Goal: Information Seeking & Learning: Learn about a topic

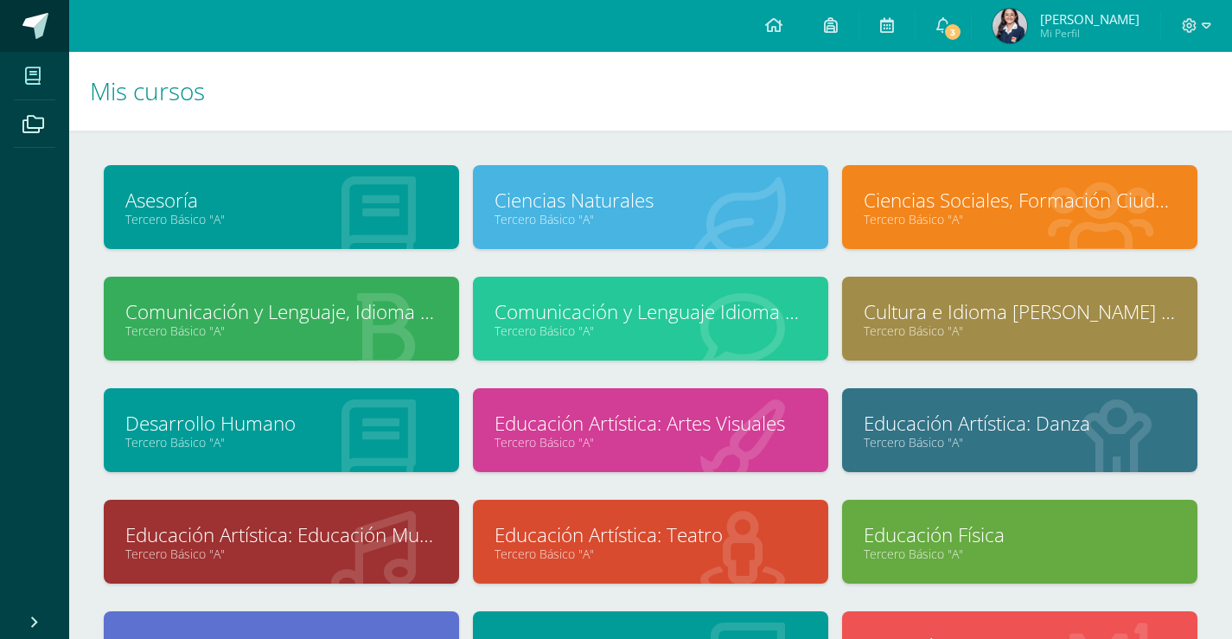
click at [18, 10] on link at bounding box center [34, 26] width 69 height 52
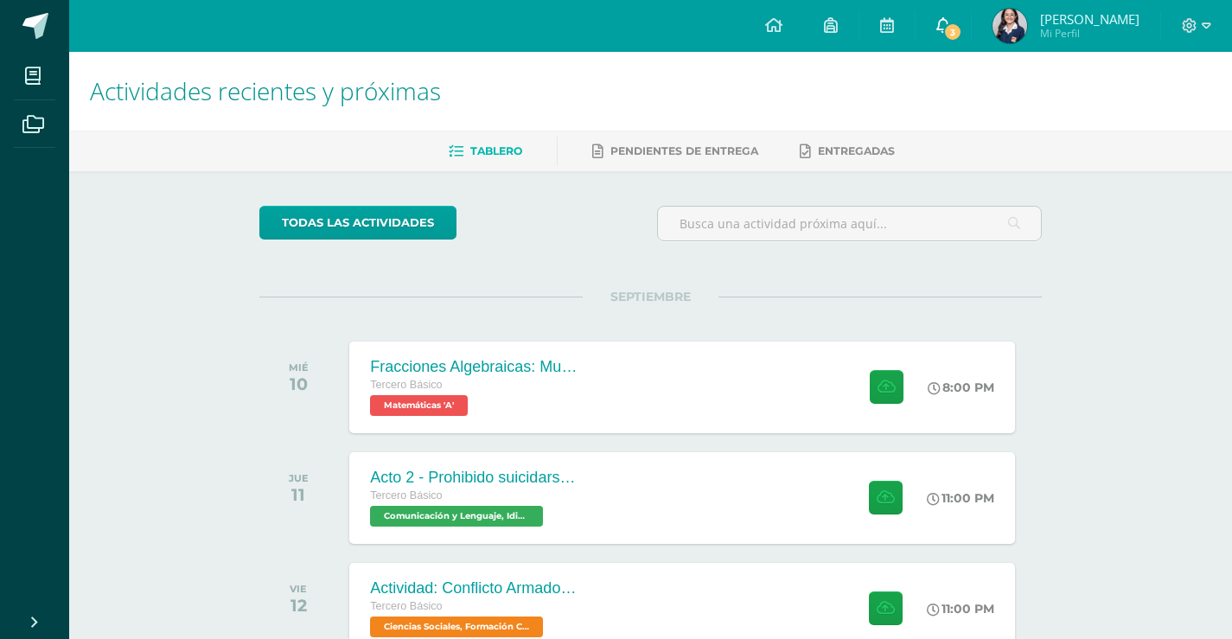
click at [960, 35] on span "3" at bounding box center [952, 31] width 19 height 19
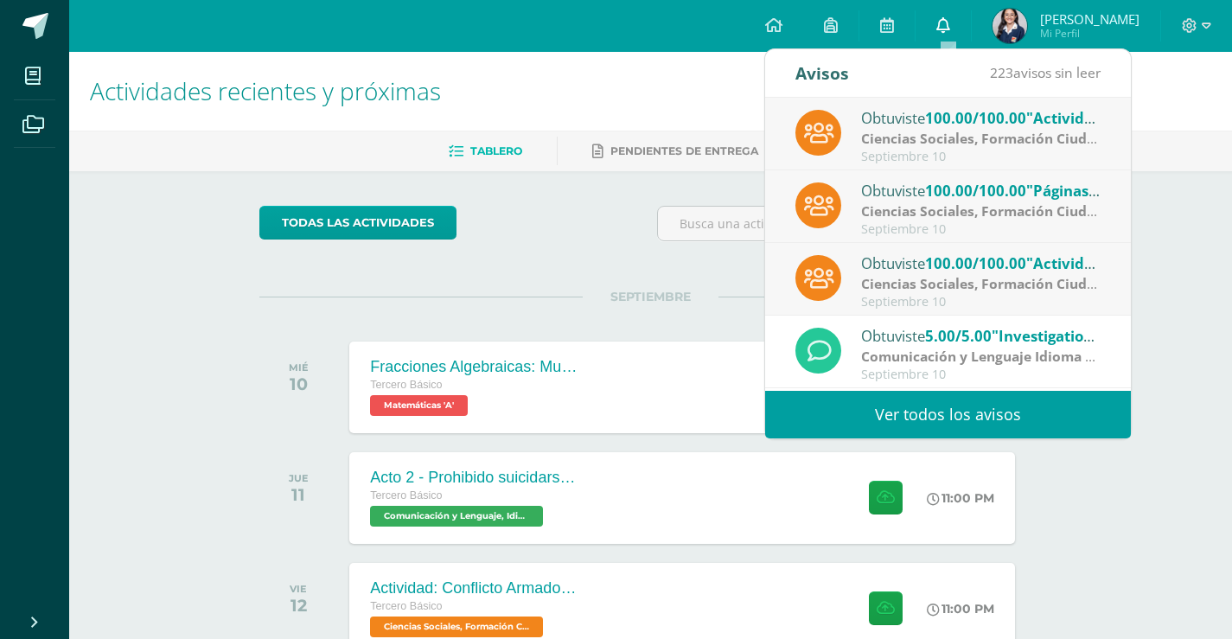
click at [960, 35] on link "0" at bounding box center [942, 26] width 55 height 52
click at [1194, 296] on div "Actividades recientes y próximas Tablero Pendientes de entrega Entregadas todas…" at bounding box center [650, 568] width 1163 height 1033
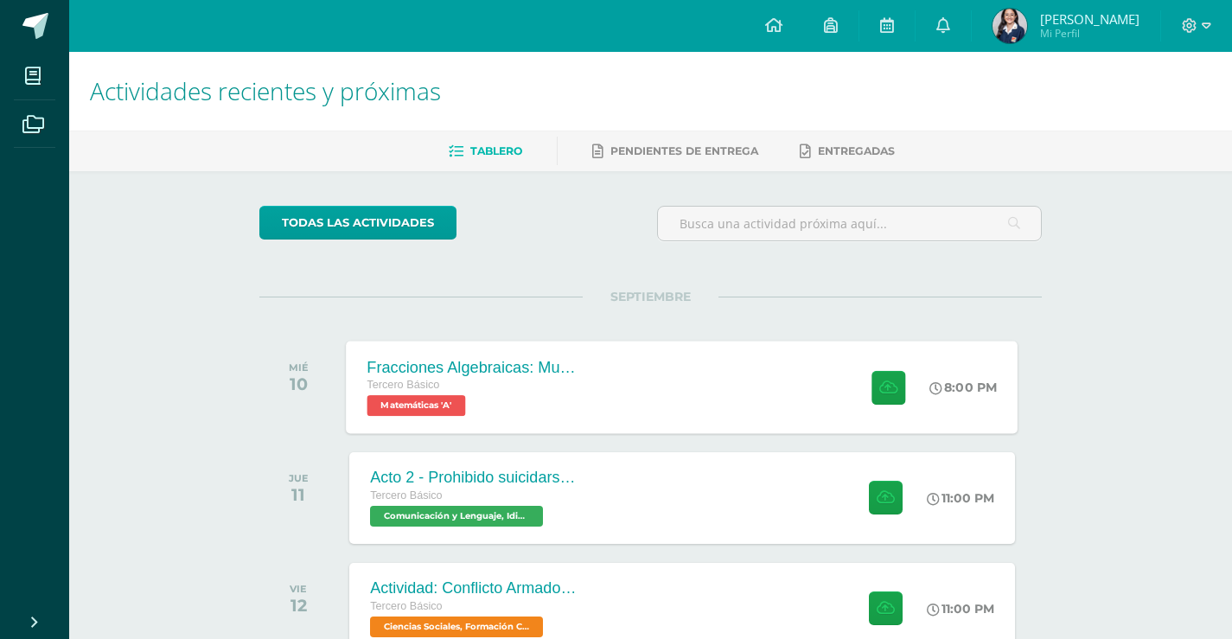
click at [627, 358] on div "Fracciones Algebraicas: Multiplicación y División Tercero Básico Matemáticas 'A…" at bounding box center [683, 387] width 672 height 92
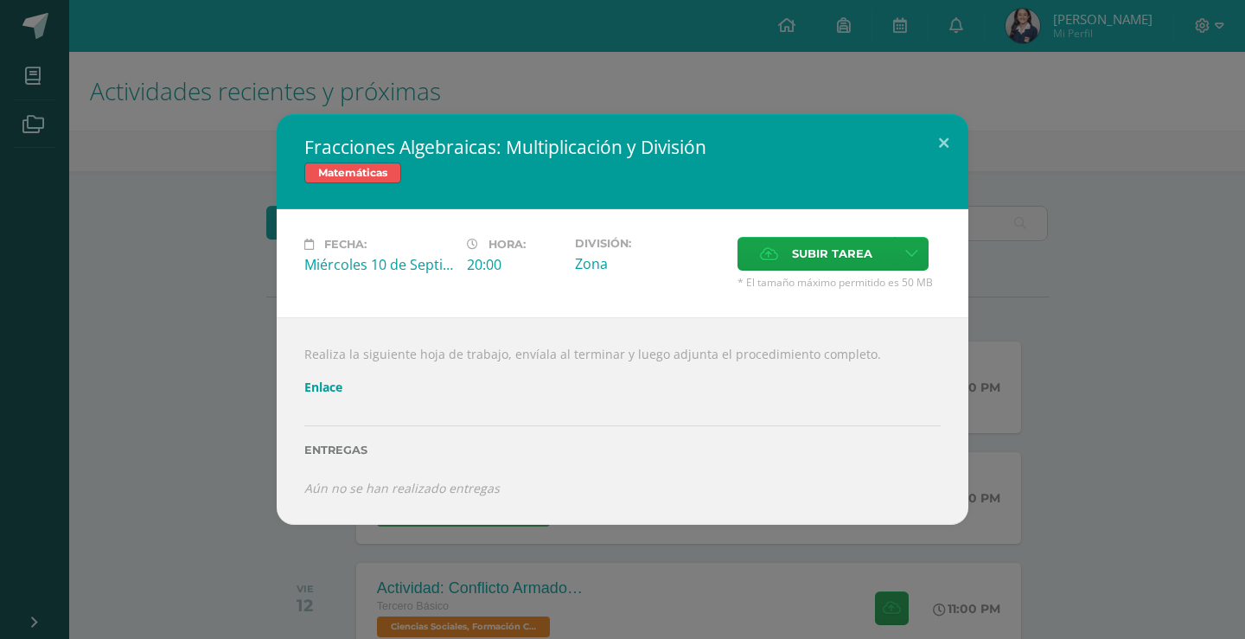
click at [325, 389] on link "Enlace" at bounding box center [323, 387] width 38 height 16
click at [397, 60] on div "Fracciones Algebraicas: Multiplicación y División Matemáticas Fecha: Miércoles …" at bounding box center [622, 319] width 1245 height 639
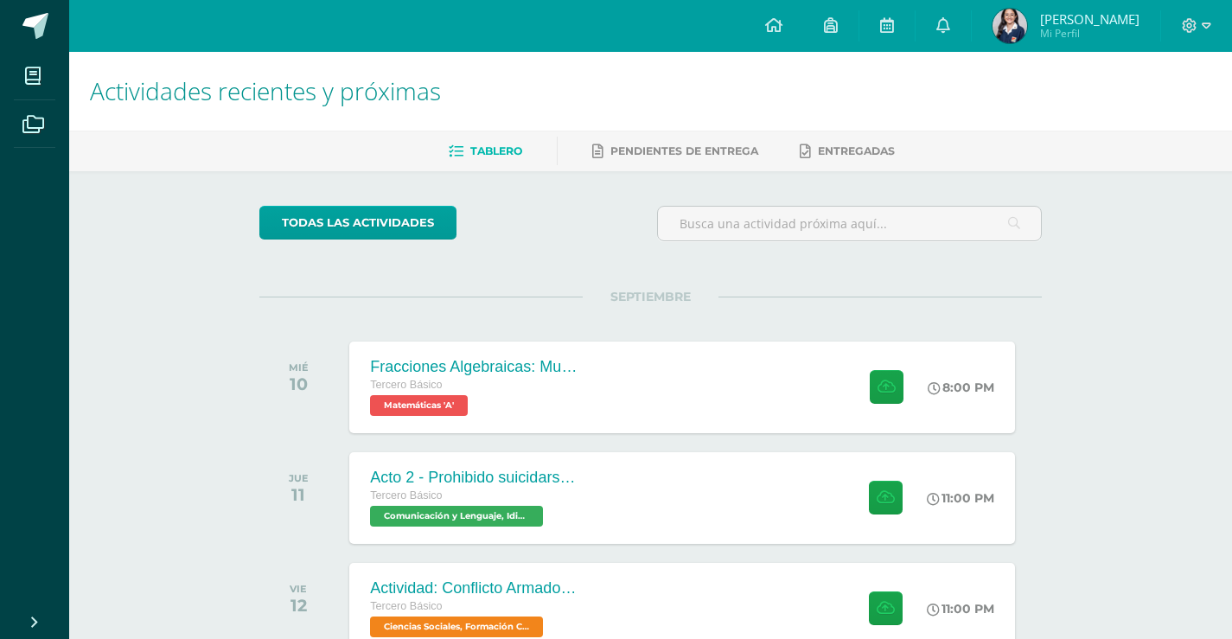
click at [1124, 489] on div "Actividades recientes y próximas Tablero Pendientes de entrega Entregadas todas…" at bounding box center [650, 568] width 1163 height 1033
click at [1143, 316] on div "Actividades recientes y próximas Tablero Pendientes de entrega Entregadas todas…" at bounding box center [650, 568] width 1163 height 1033
click at [56, 50] on link at bounding box center [34, 26] width 69 height 52
click at [1115, 316] on div "Actividades recientes y próximas Tablero Pendientes de entrega Entregadas todas…" at bounding box center [650, 573] width 1163 height 1043
click at [794, 297] on div "SEPTIEMBRE MIÉ 10 Fracciones Algebraicas: Multiplicación y División Tercero Bás…" at bounding box center [650, 366] width 782 height 139
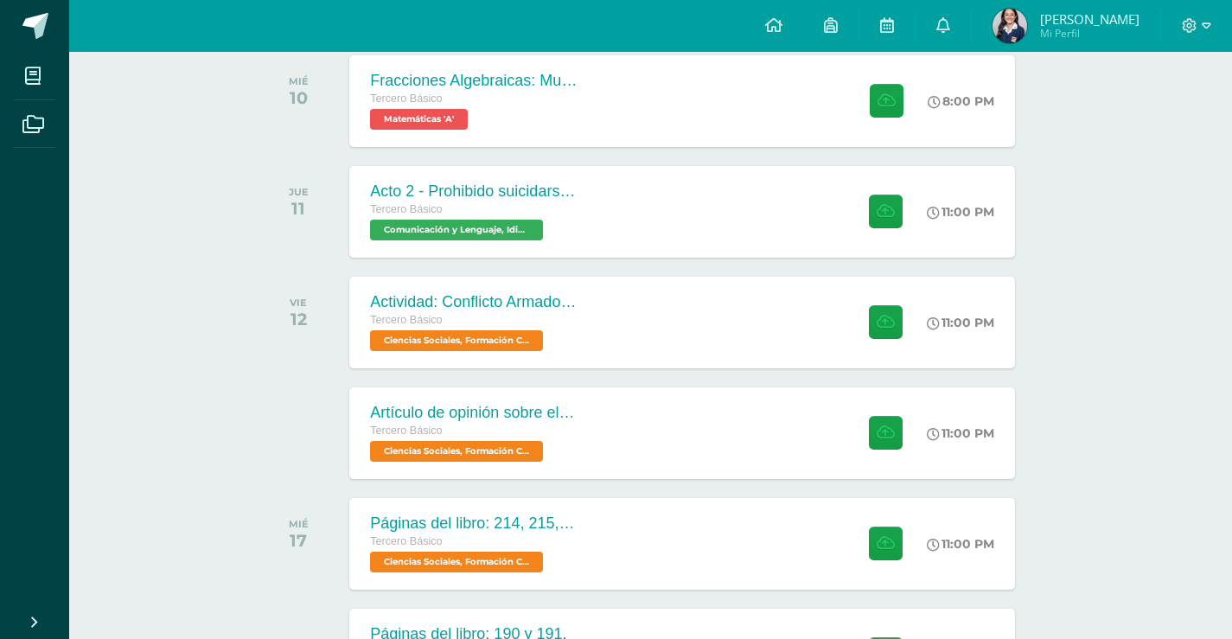
scroll to position [346, 0]
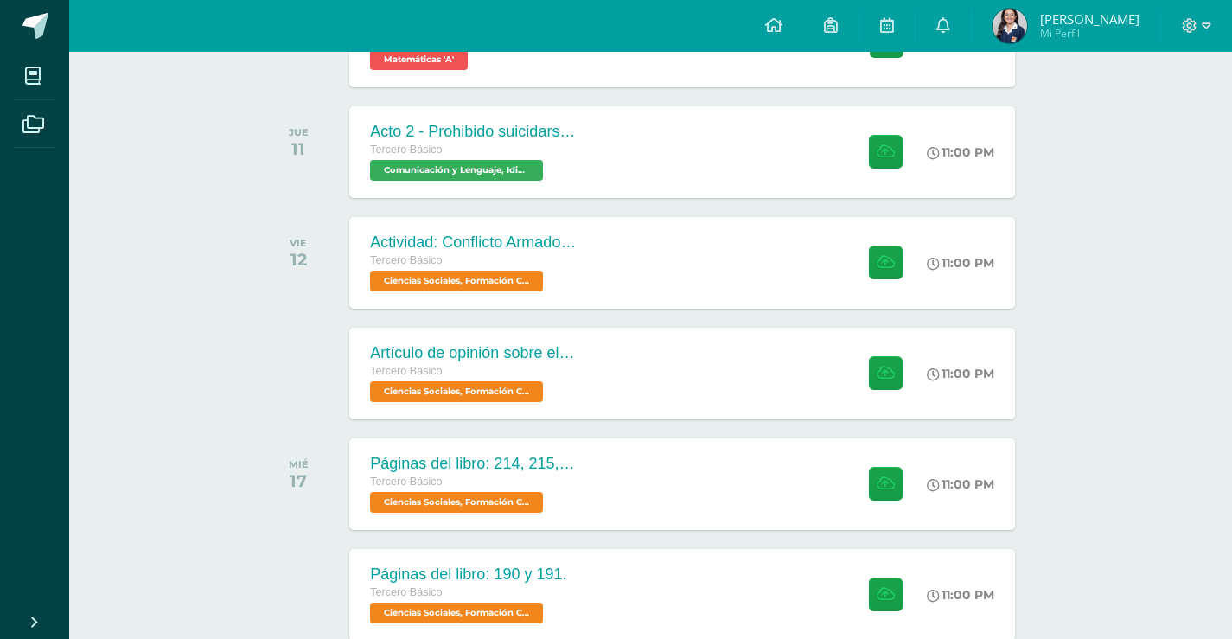
drag, startPoint x: 1138, startPoint y: 386, endPoint x: 1130, endPoint y: 376, distance: 13.0
click at [1137, 386] on div "Actividades recientes y próximas Tablero Pendientes de entrega Entregadas todas…" at bounding box center [650, 222] width 1163 height 1033
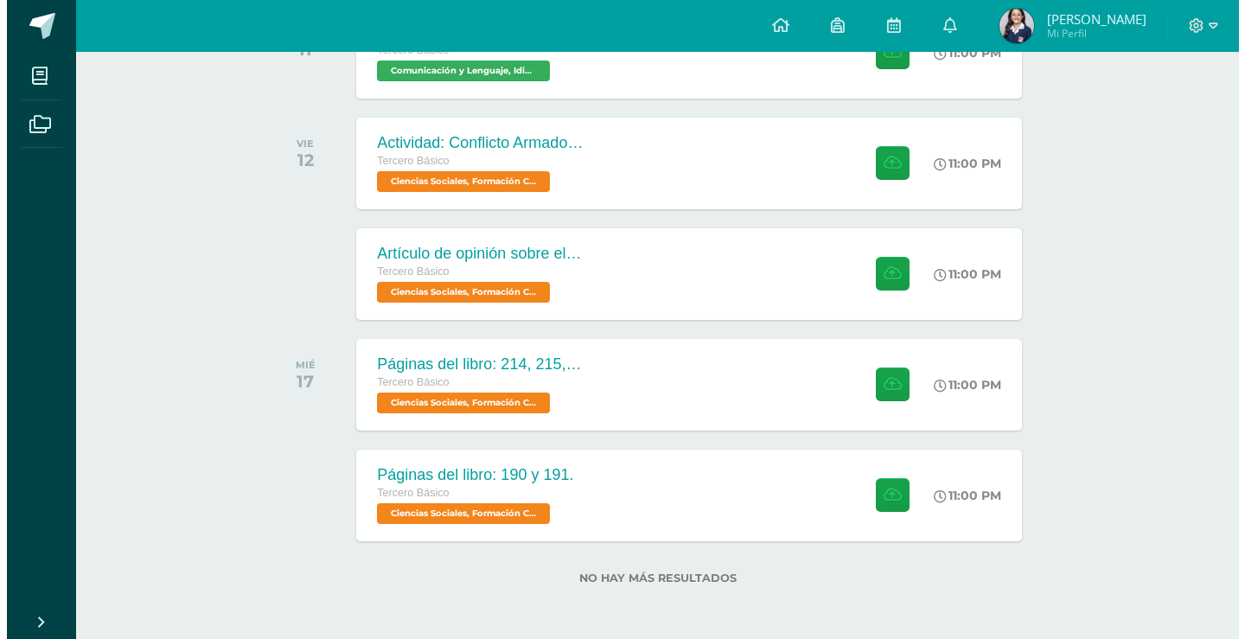
scroll to position [446, 0]
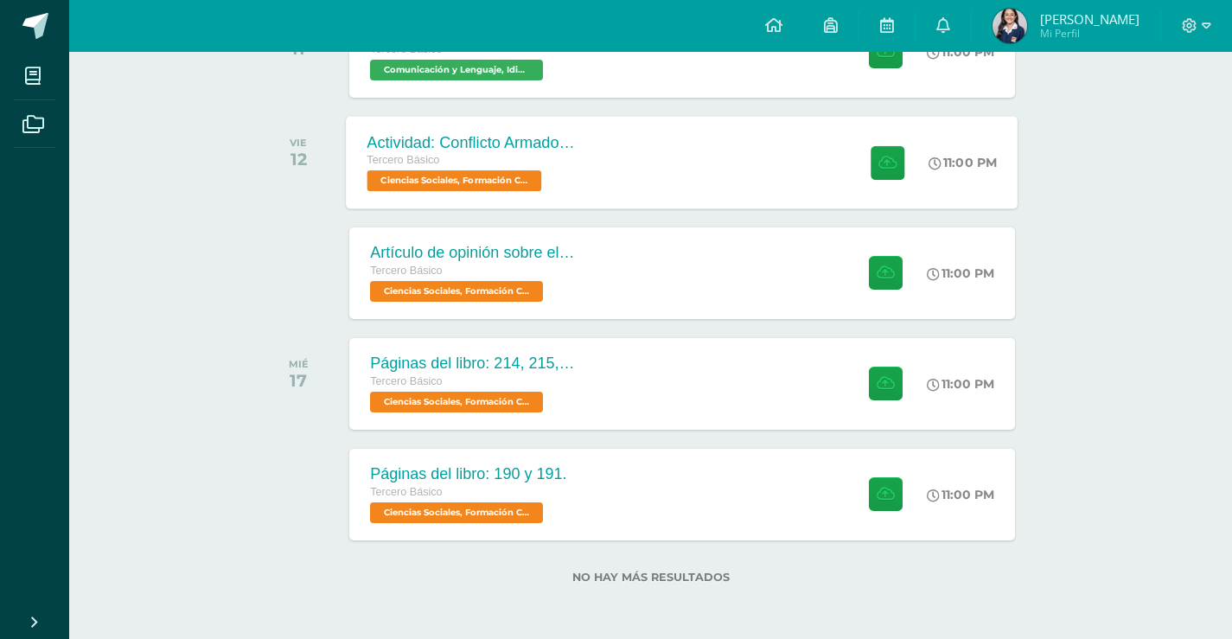
click at [462, 159] on div "Tercero Básico" at bounding box center [471, 160] width 209 height 19
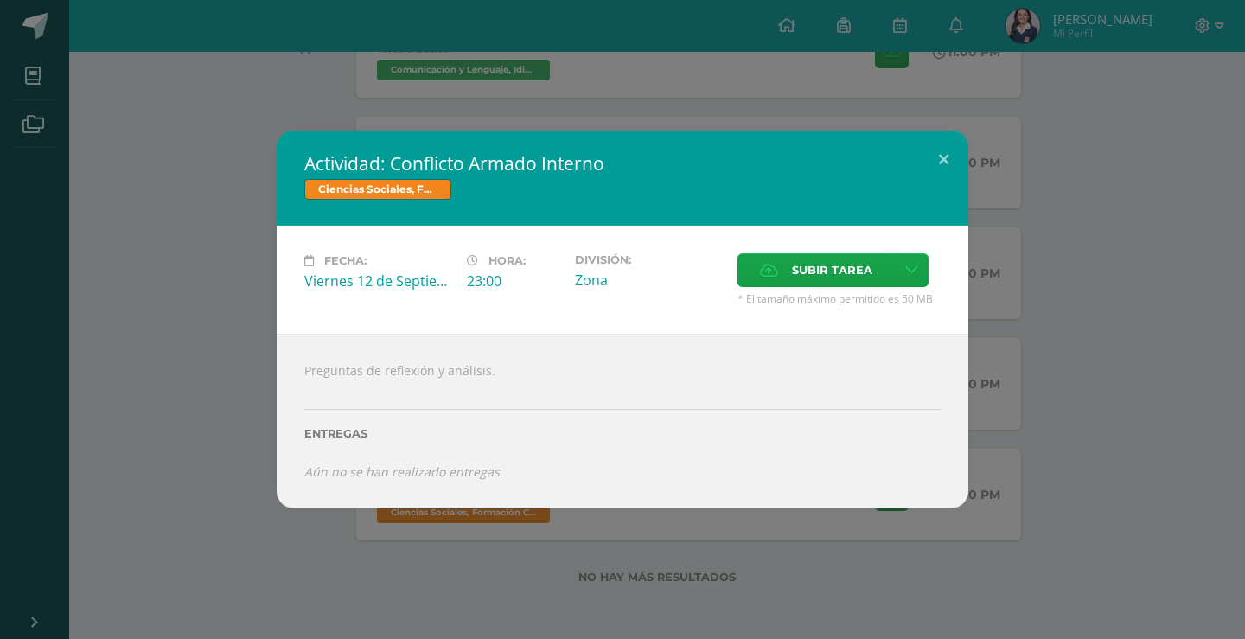
click at [1171, 309] on div "Actividad: Conflicto Armado Interno Ciencias Sociales, Formación Ciudadana e In…" at bounding box center [622, 320] width 1231 height 378
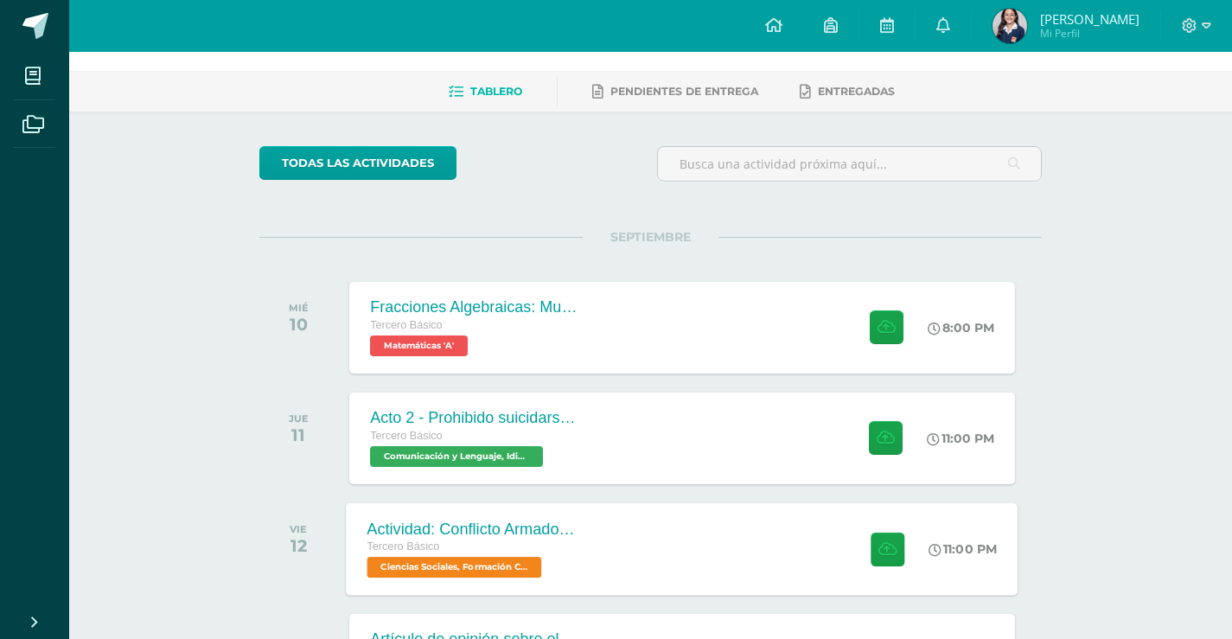
scroll to position [0, 0]
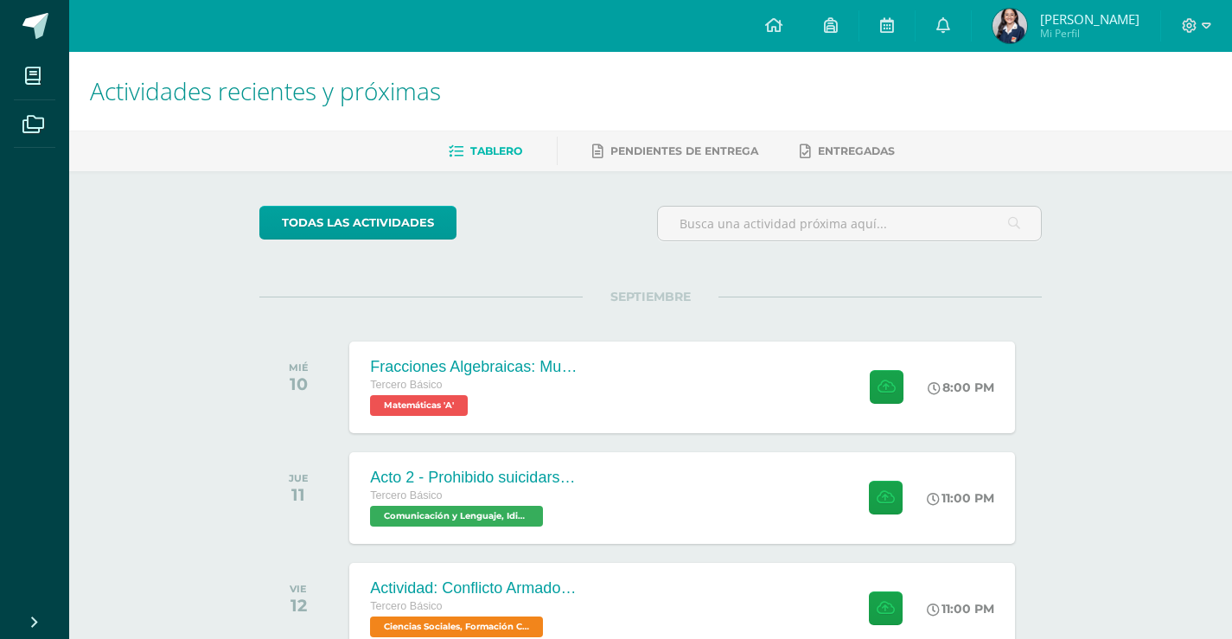
click at [1119, 271] on div "Actividades recientes y próximas Tablero Pendientes de entrega Entregadas todas…" at bounding box center [650, 568] width 1163 height 1033
click at [1185, 362] on div "Actividades recientes y próximas Tablero Pendientes de entrega Entregadas todas…" at bounding box center [650, 568] width 1163 height 1033
drag, startPoint x: 1118, startPoint y: 367, endPoint x: 977, endPoint y: 199, distance: 219.7
click at [1118, 367] on div "Actividades recientes y próximas Tablero Pendientes de entrega Entregadas todas…" at bounding box center [650, 568] width 1163 height 1033
click at [57, 40] on span at bounding box center [94, 27] width 81 height 36
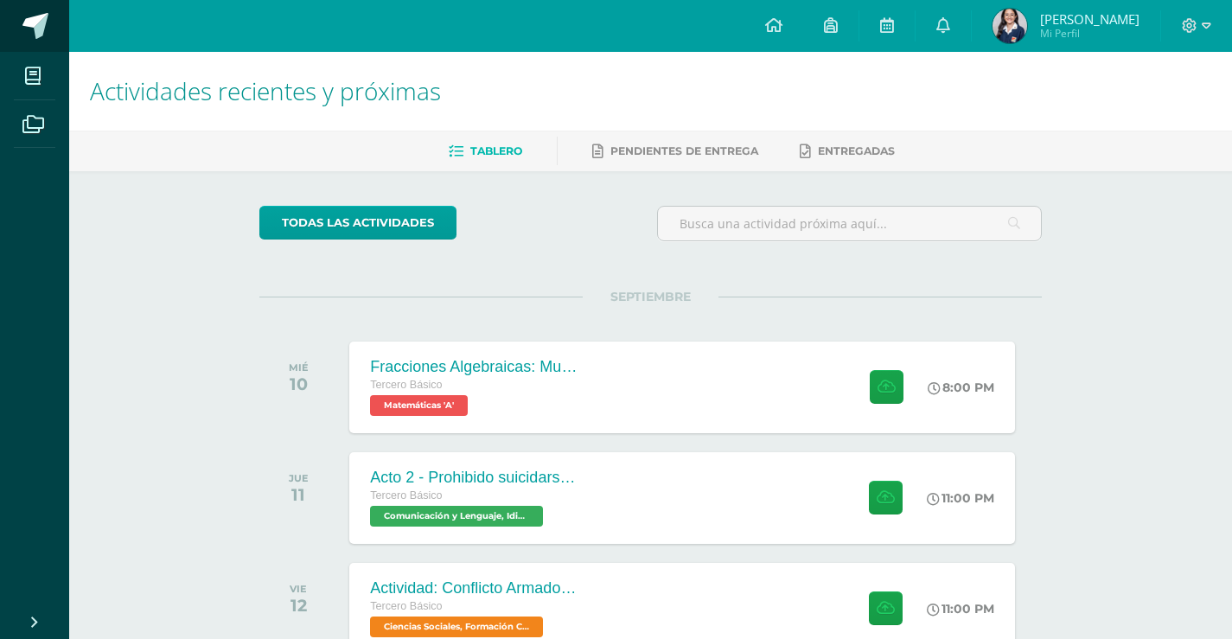
click at [29, 25] on span at bounding box center [35, 26] width 26 height 26
click at [1147, 380] on div "Actividades recientes y próximas Tablero Pendientes de entrega Entregadas todas…" at bounding box center [650, 573] width 1163 height 1043
click at [1206, 434] on div "Actividades recientes y próximas Tablero Pendientes de entrega Entregadas todas…" at bounding box center [650, 573] width 1163 height 1043
click at [1118, 386] on div "Actividades recientes y próximas Tablero Pendientes de entrega Entregadas todas…" at bounding box center [650, 573] width 1163 height 1043
